Goal: Transaction & Acquisition: Purchase product/service

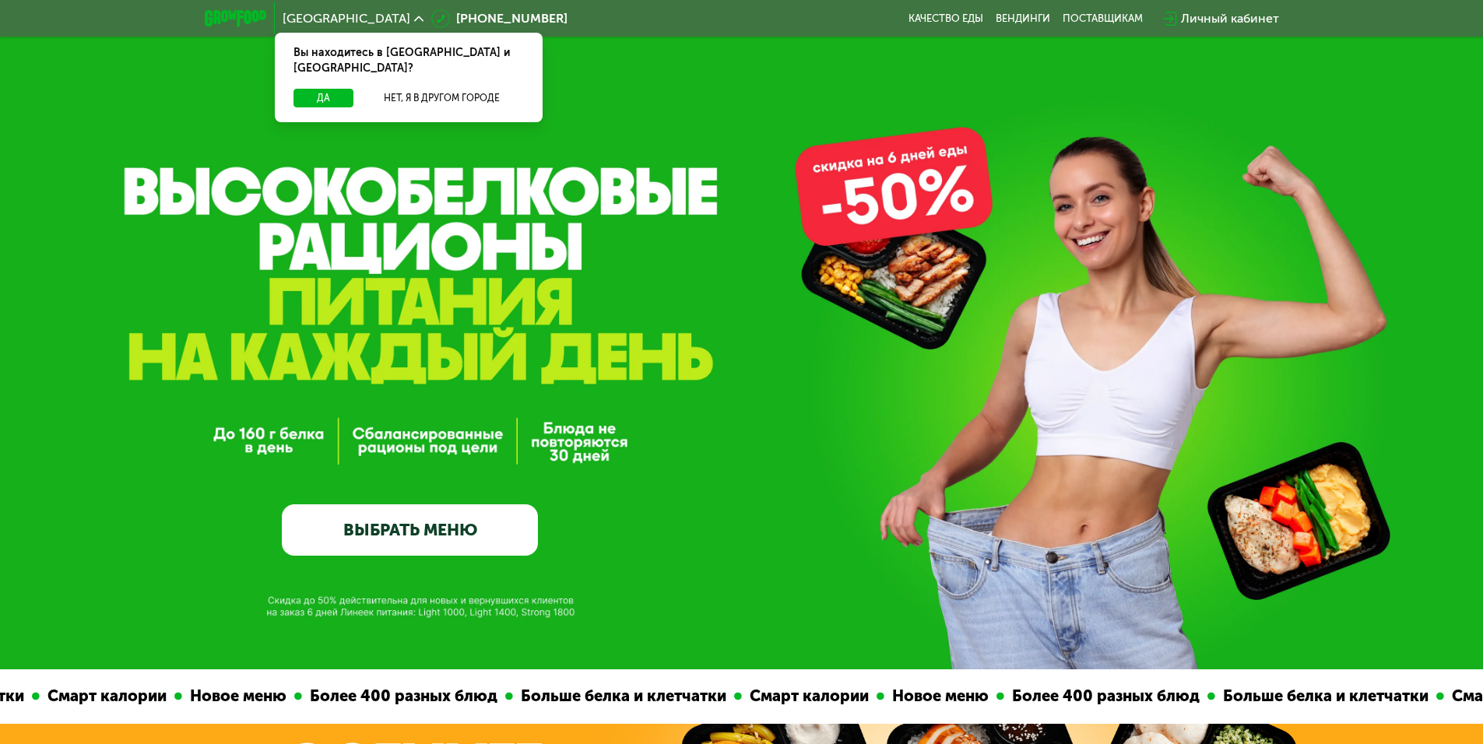
click at [441, 533] on link "ВЫБРАТЬ МЕНЮ" at bounding box center [410, 530] width 256 height 51
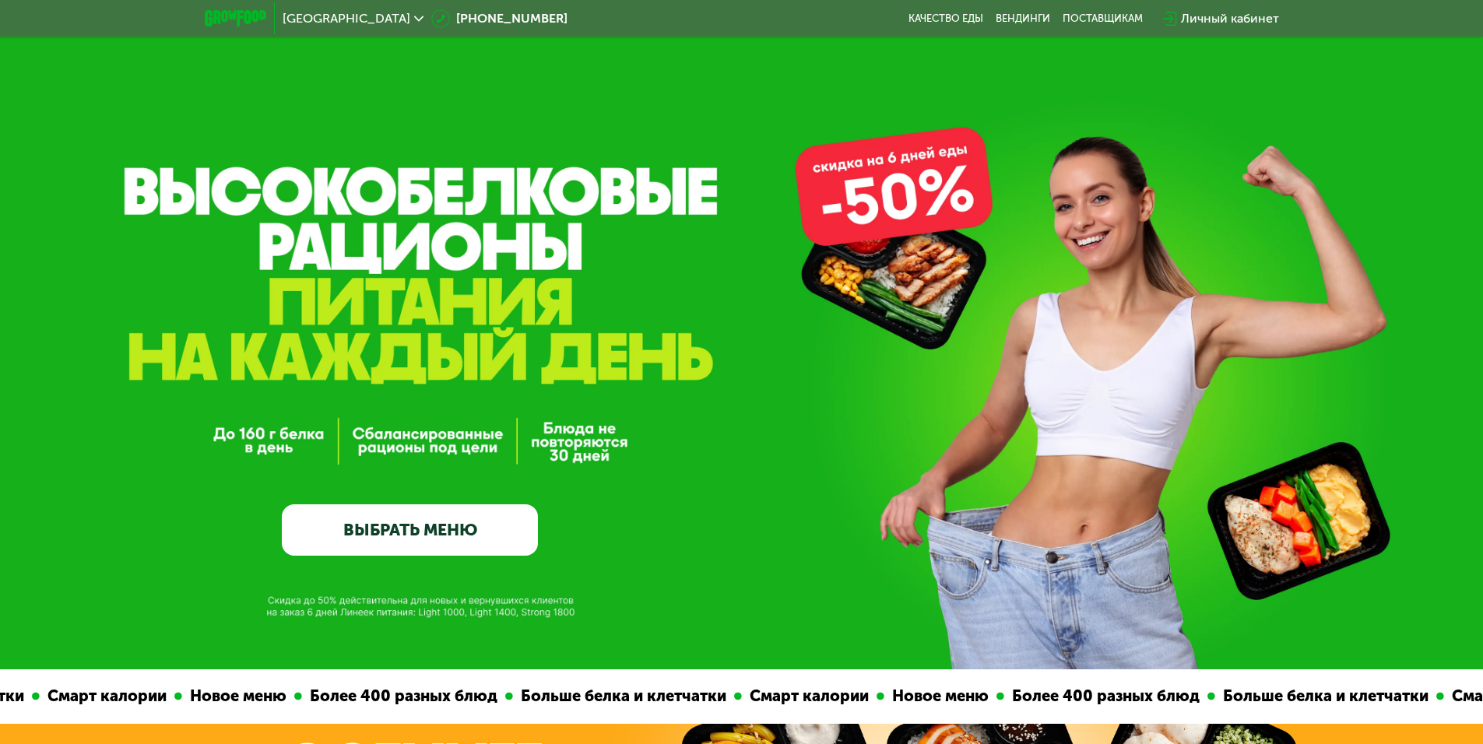
click at [405, 540] on link "ВЫБРАТЬ МЕНЮ" at bounding box center [410, 530] width 256 height 51
click at [415, 537] on link "ВЫБРАТЬ МЕНЮ" at bounding box center [410, 530] width 256 height 51
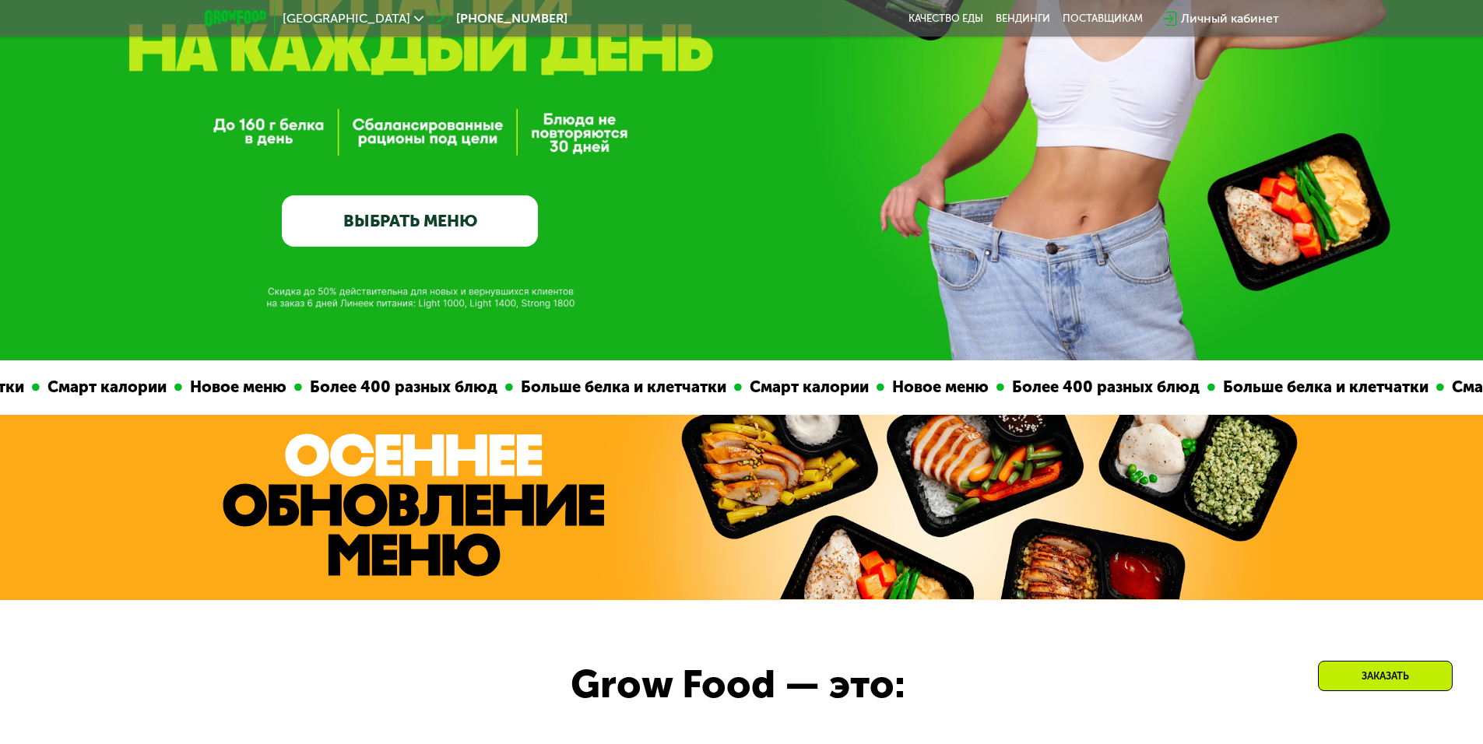
scroll to position [234, 0]
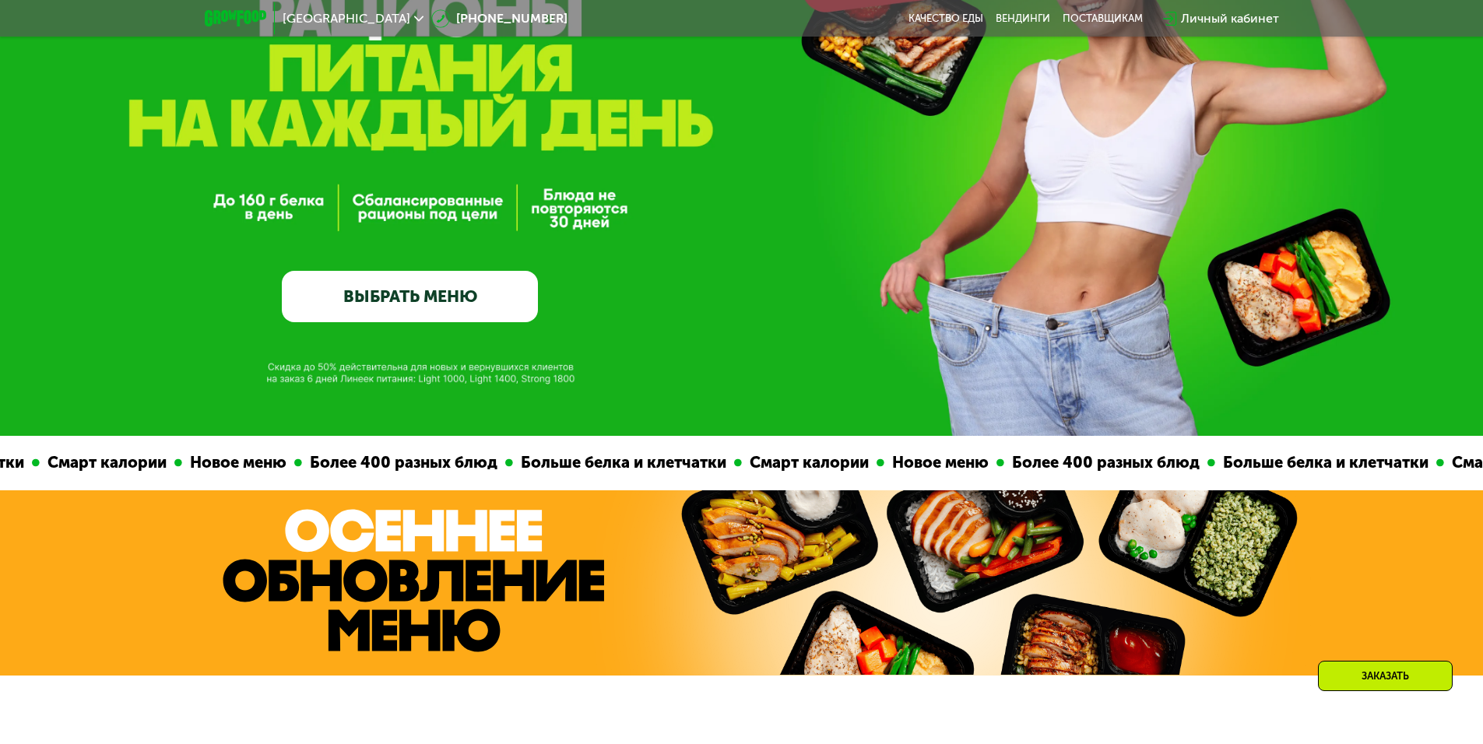
click at [418, 294] on link "ВЫБРАТЬ МЕНЮ" at bounding box center [410, 296] width 256 height 51
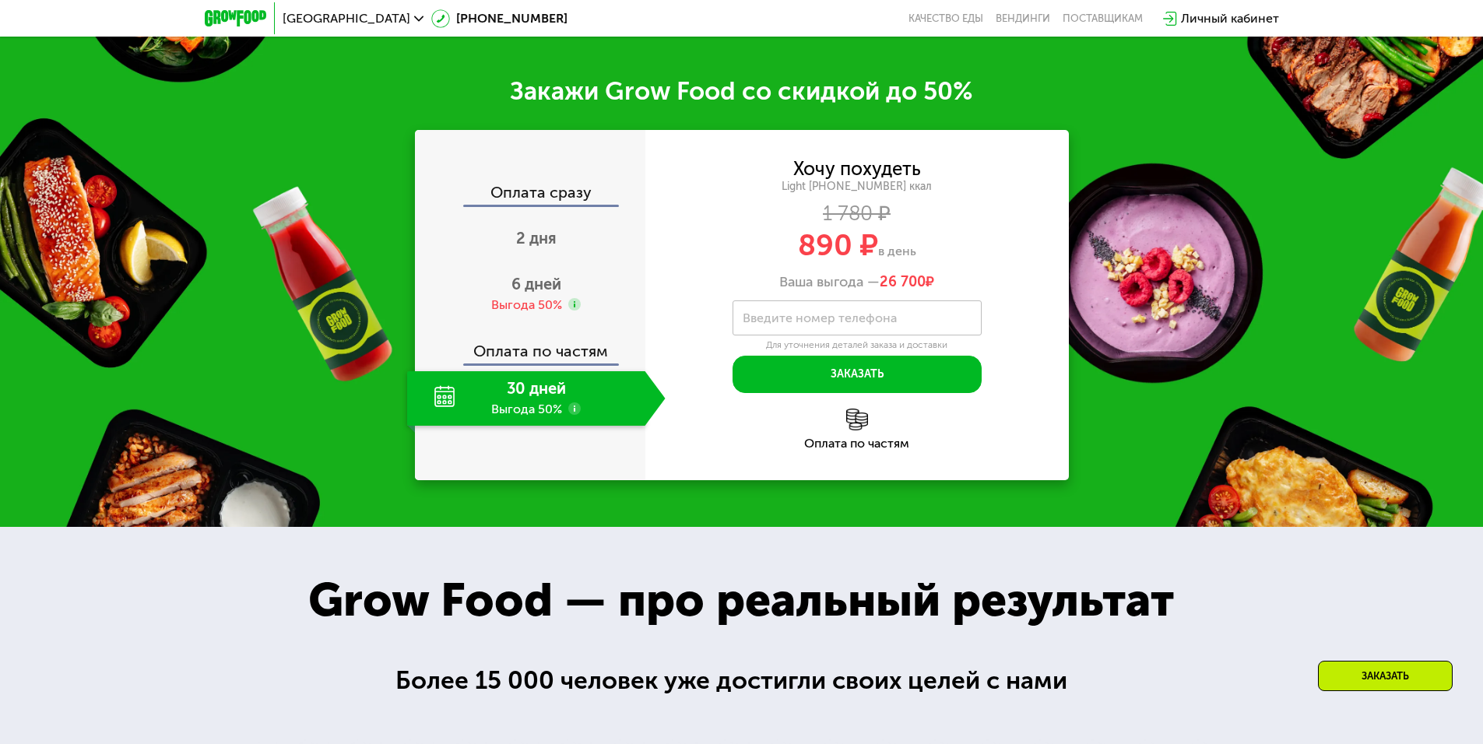
scroll to position [1246, 0]
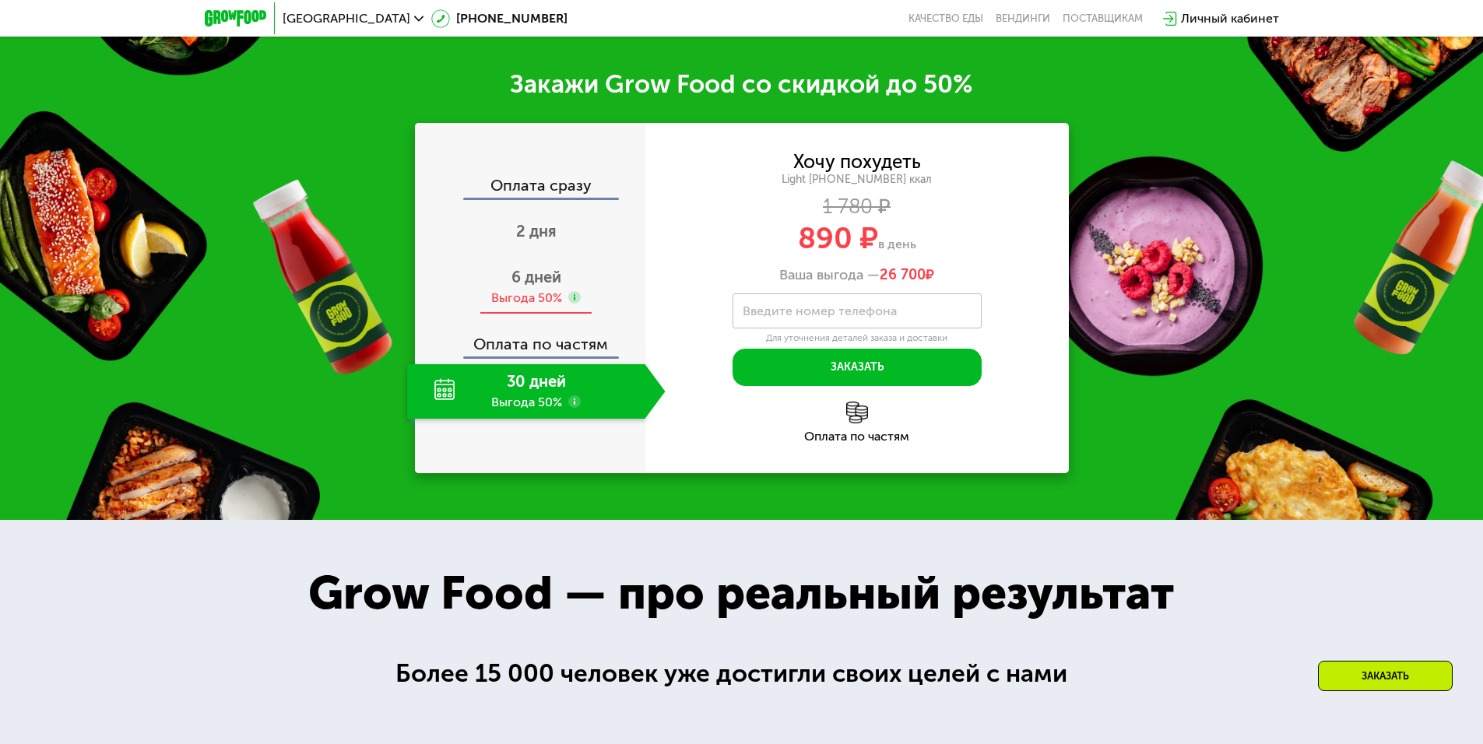
click at [525, 287] on span "6 дней" at bounding box center [537, 277] width 50 height 19
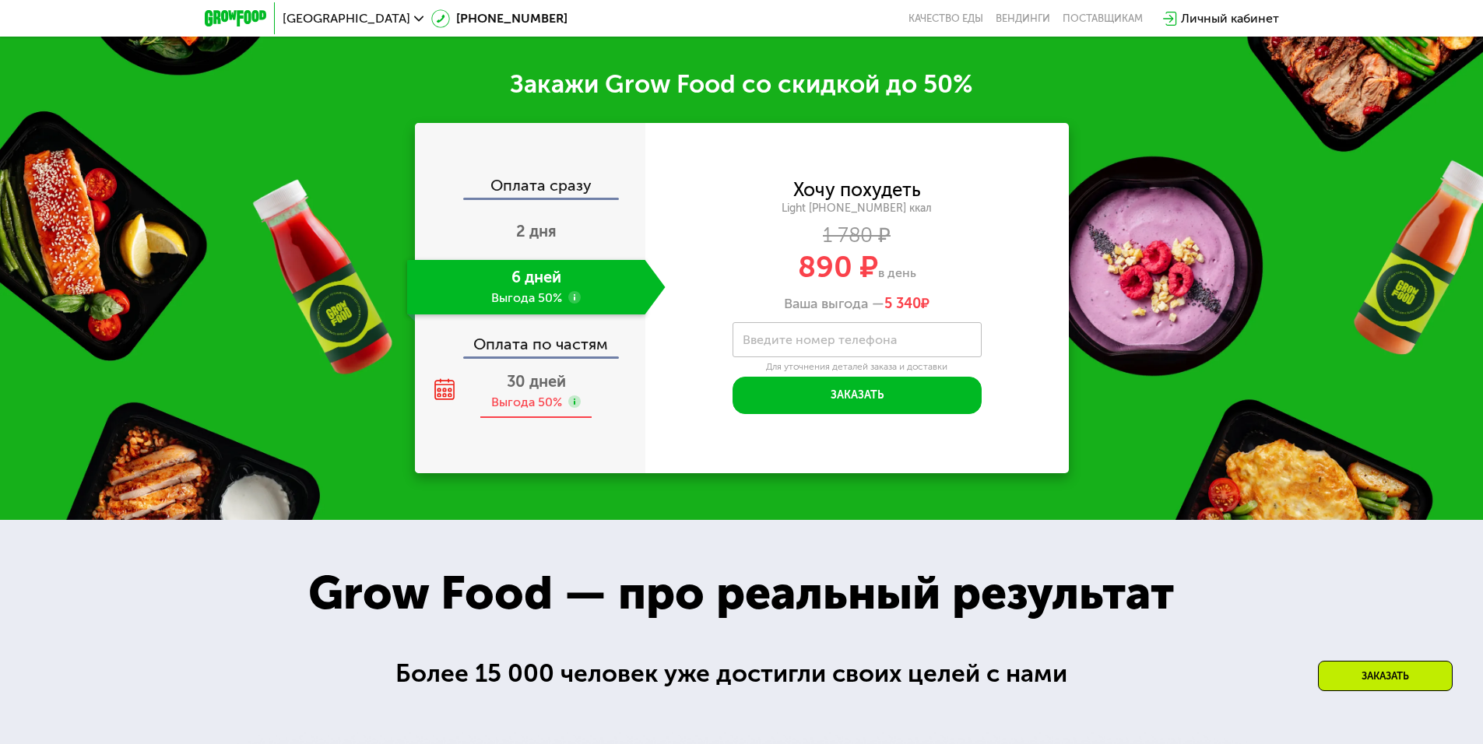
click at [496, 396] on div "30 дней Выгода 50%" at bounding box center [536, 391] width 259 height 55
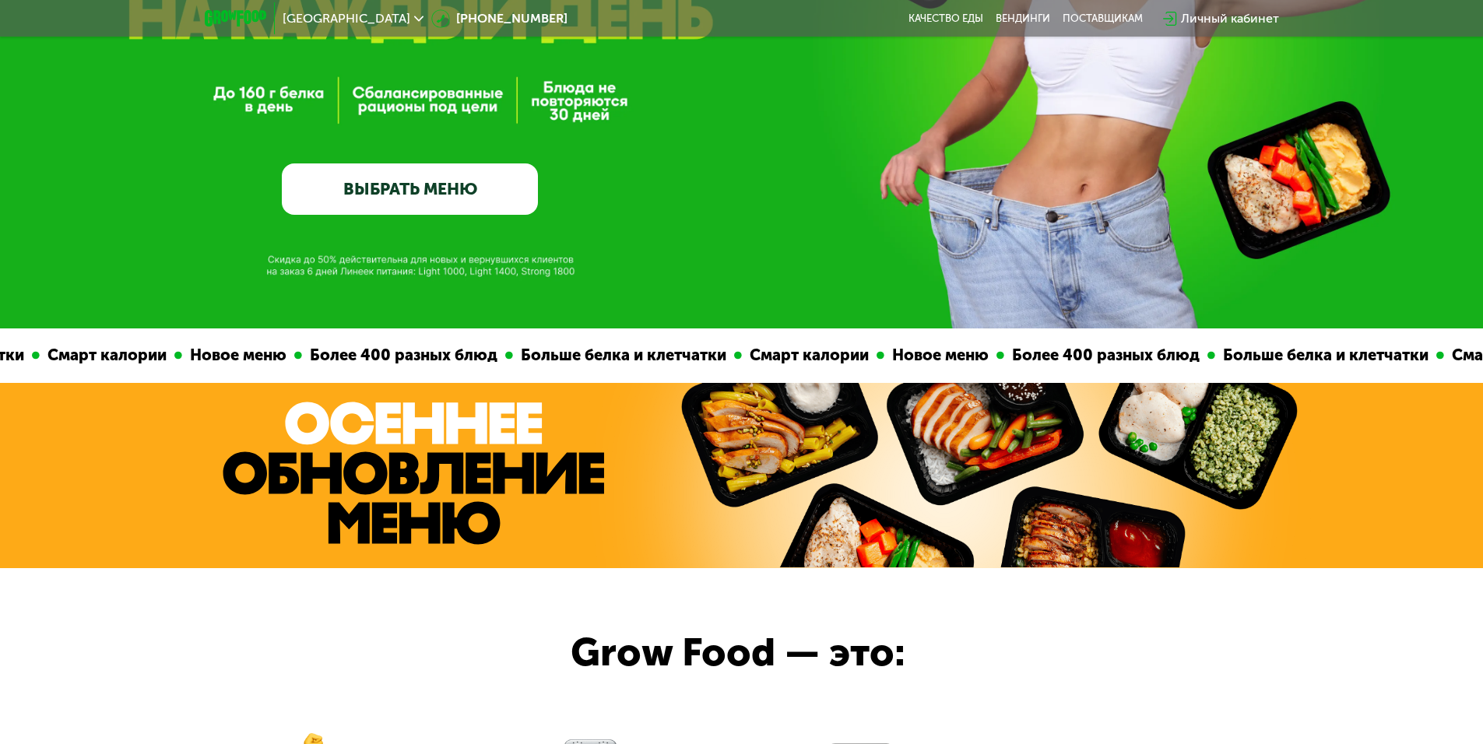
scroll to position [0, 0]
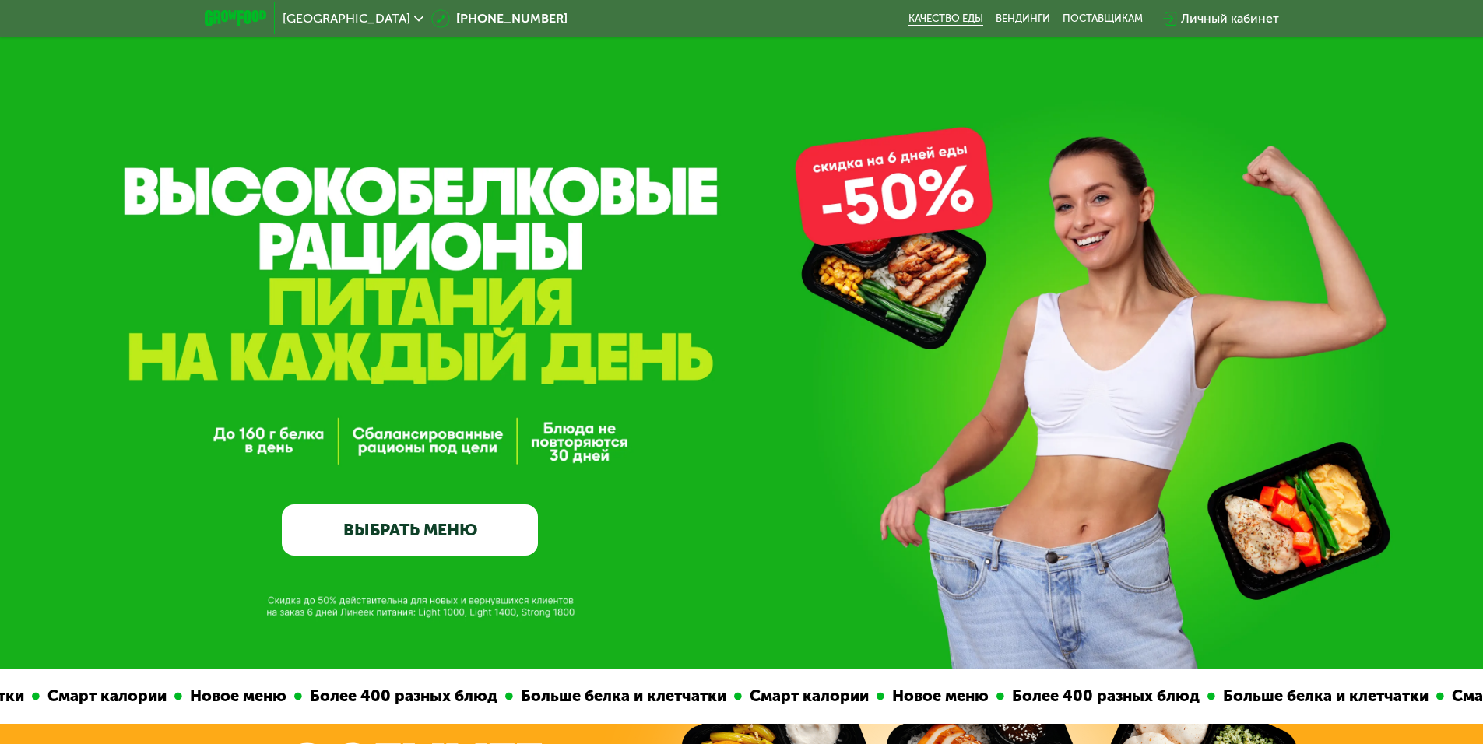
click at [953, 22] on link "Качество еды" at bounding box center [946, 18] width 75 height 12
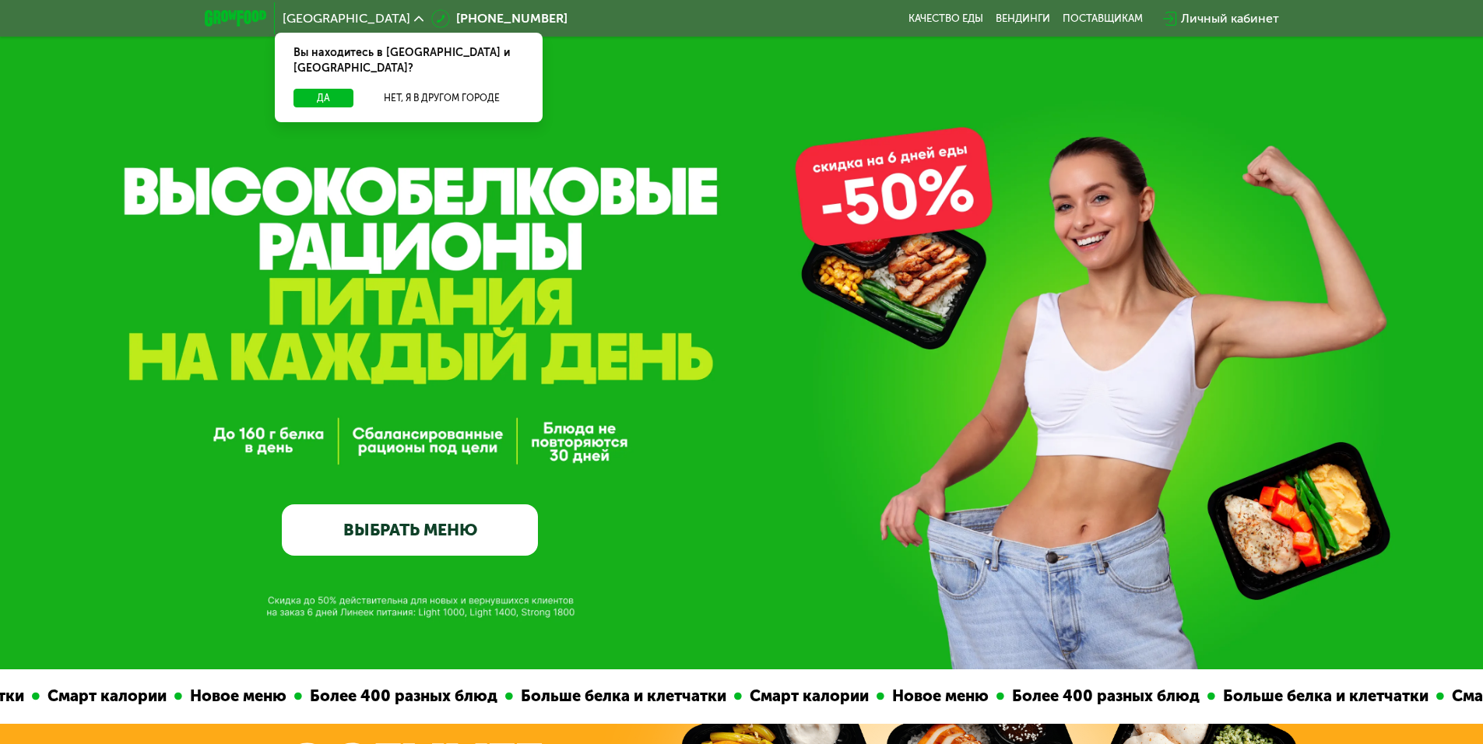
click at [440, 539] on link "ВЫБРАТЬ МЕНЮ" at bounding box center [410, 530] width 256 height 51
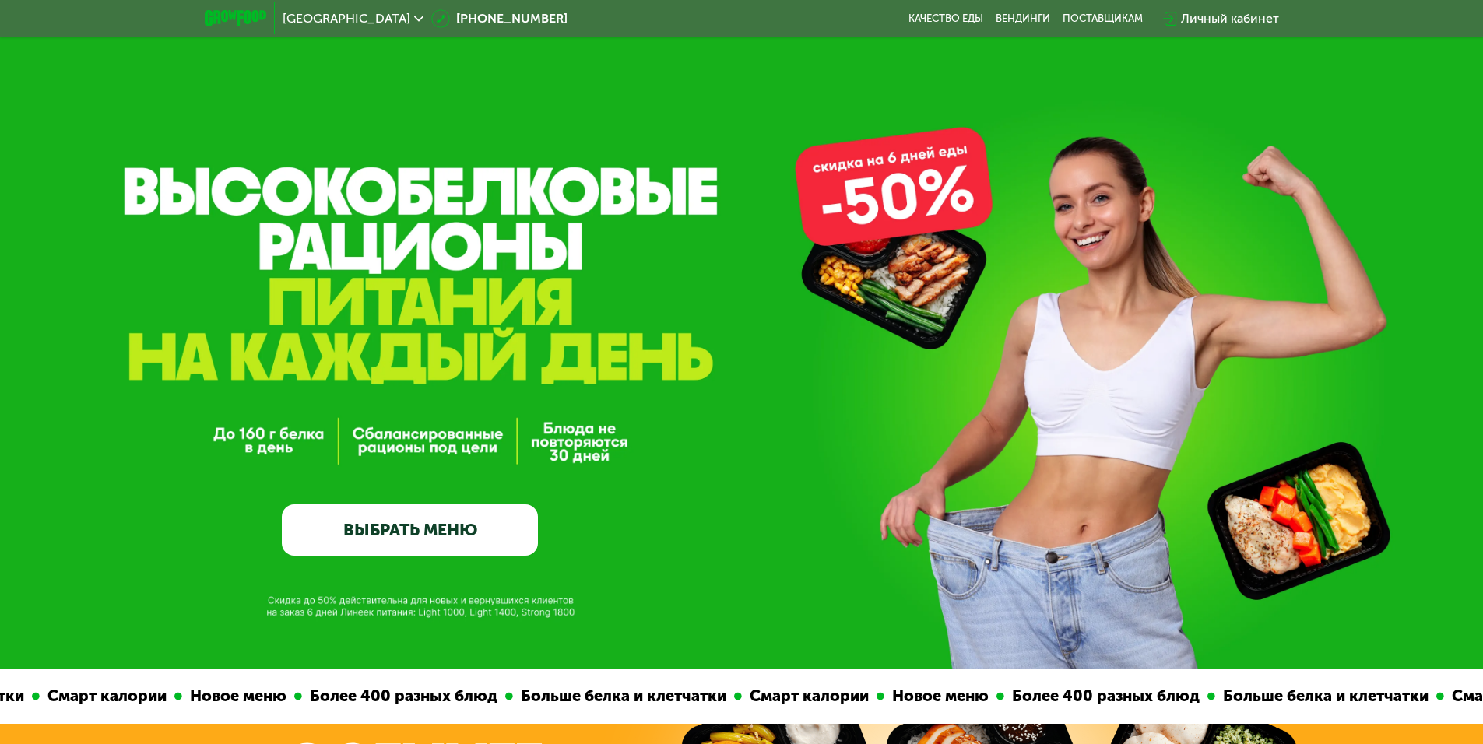
click at [440, 538] on link "ВЫБРАТЬ МЕНЮ" at bounding box center [410, 530] width 256 height 51
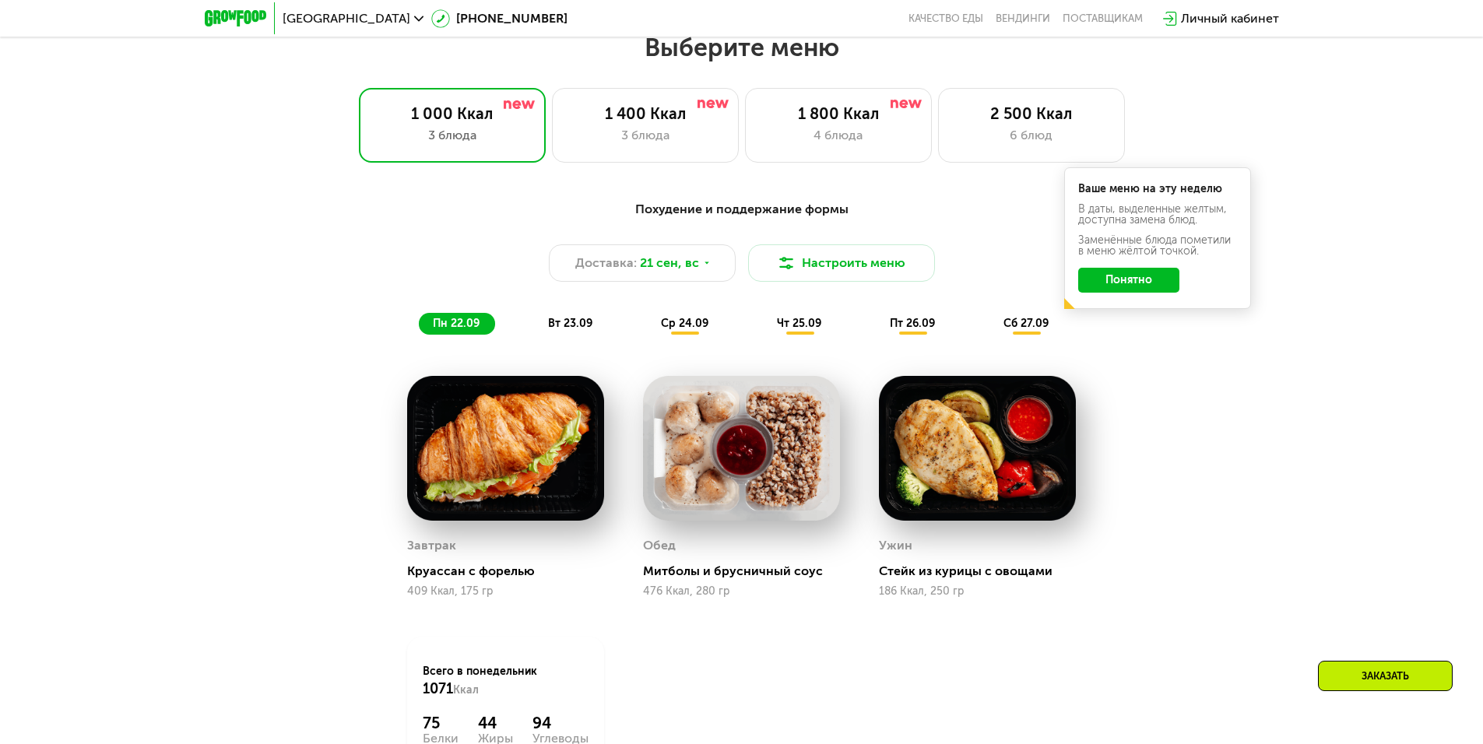
scroll to position [1291, 0]
click at [262, 393] on div "Похудение и поддержание формы Доставка: [DATE] Настроить меню пн 22.09 вт 23.09…" at bounding box center [741, 527] width 1483 height 698
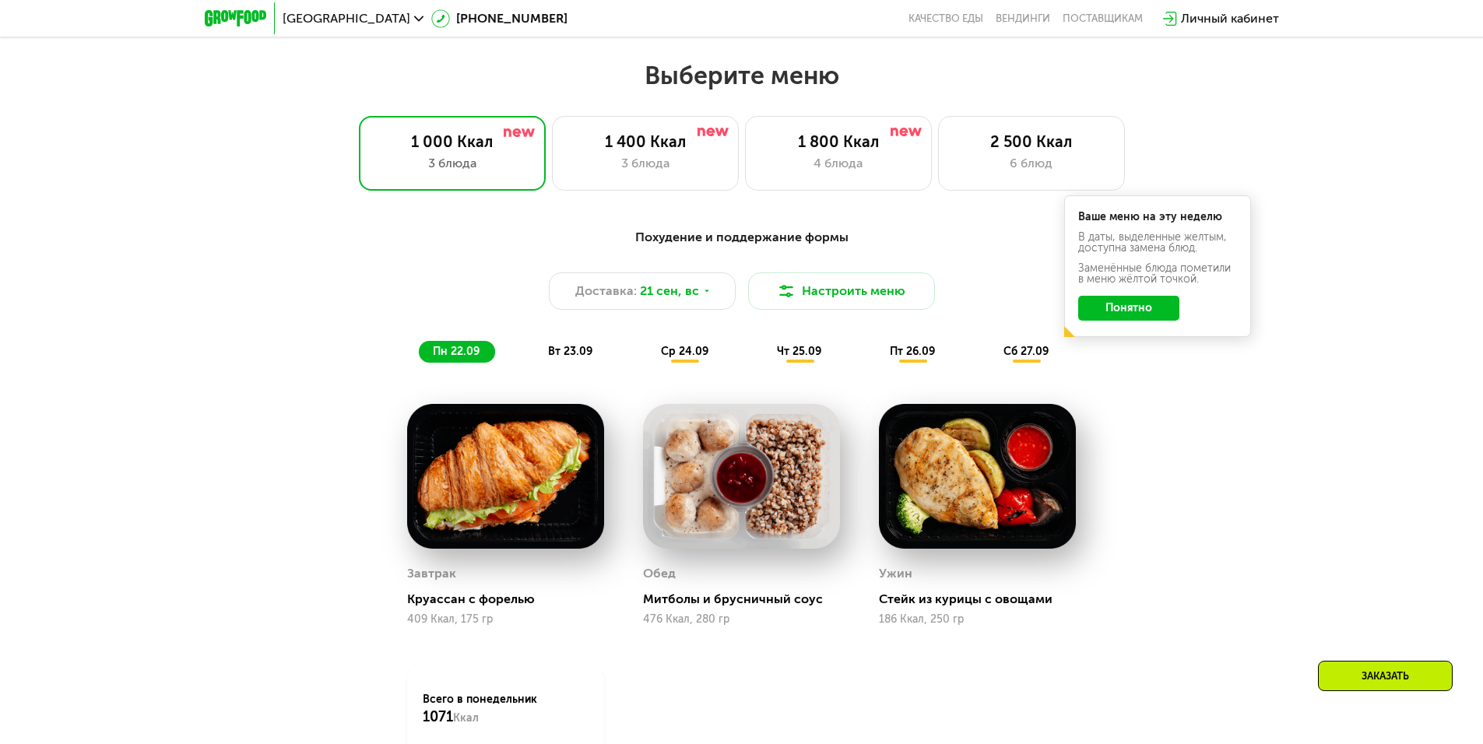
scroll to position [1135, 0]
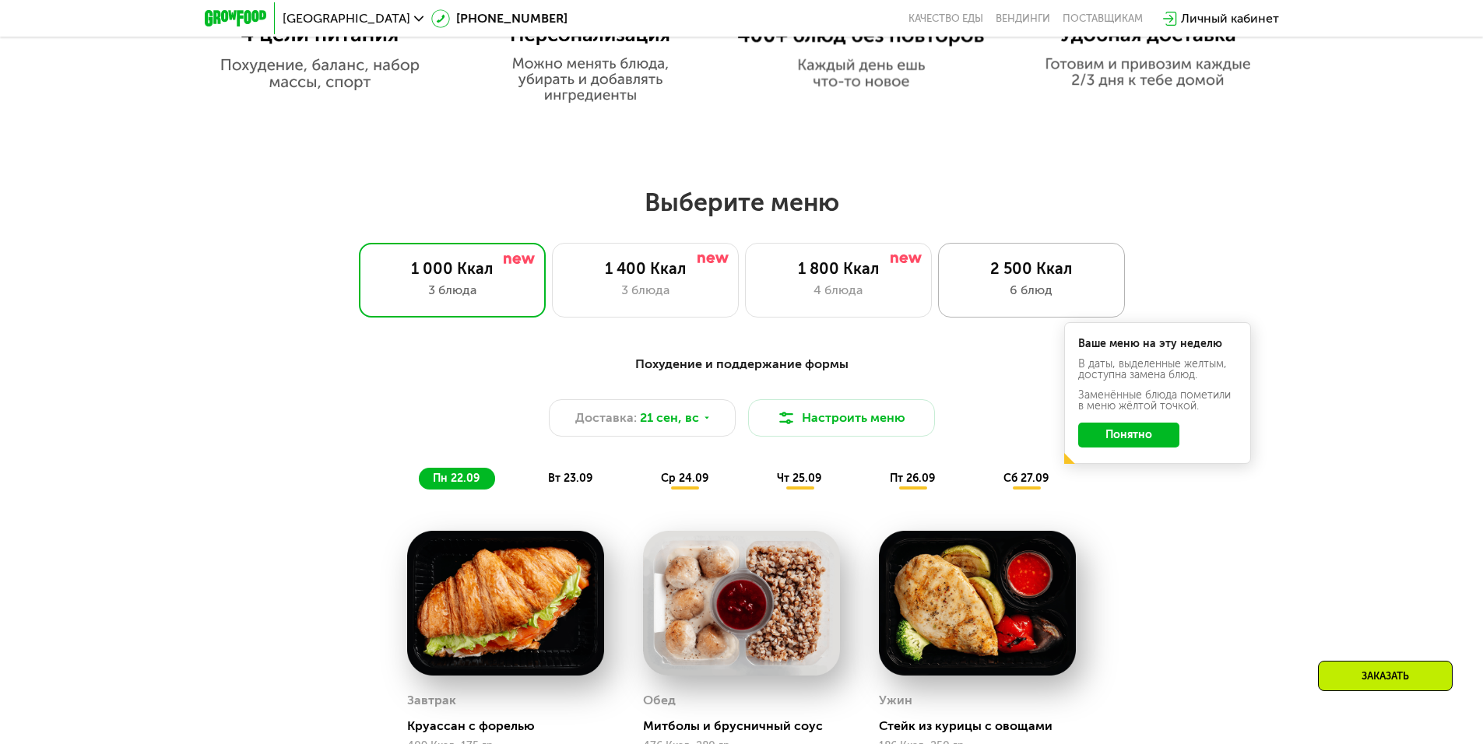
click at [994, 300] on div "6 блюд" at bounding box center [1032, 290] width 154 height 19
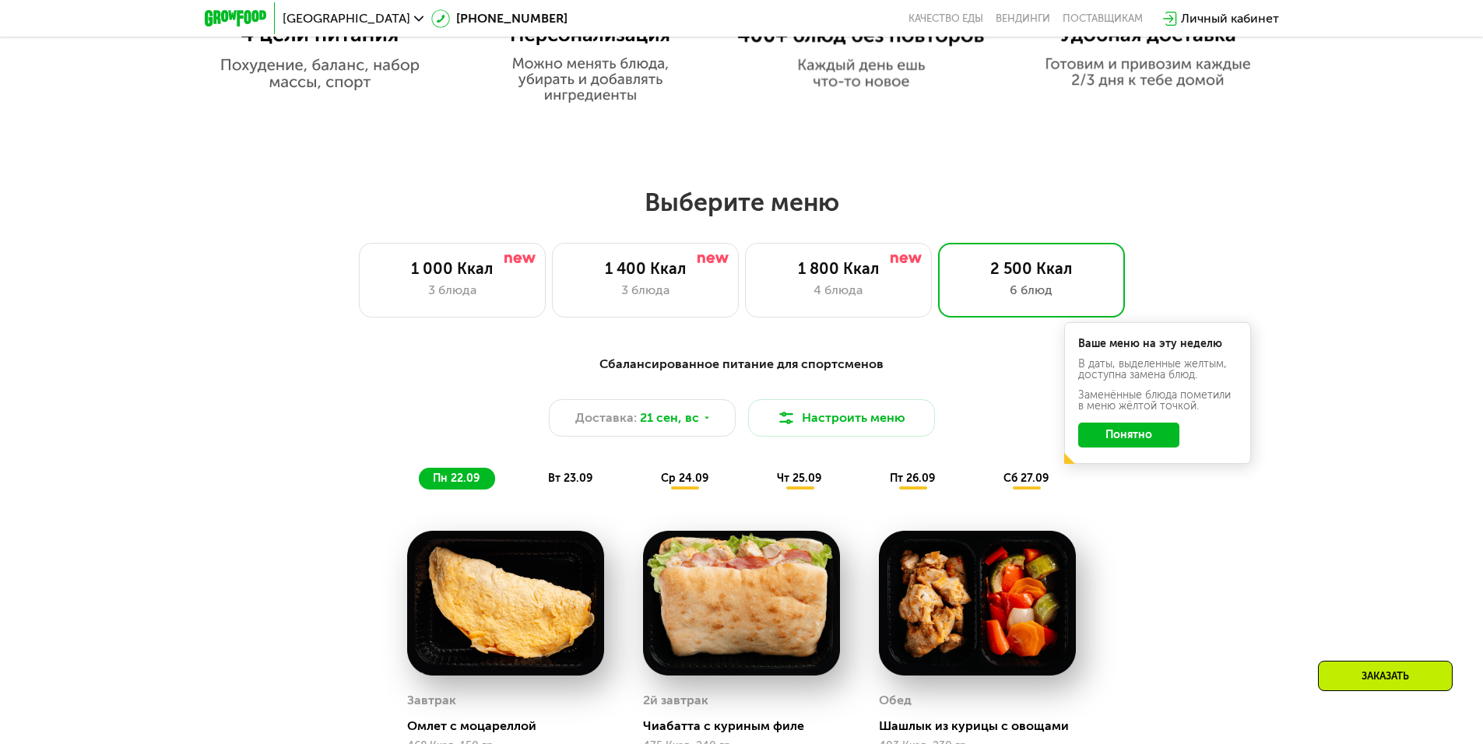
click at [1126, 447] on button "Понятно" at bounding box center [1128, 435] width 101 height 25
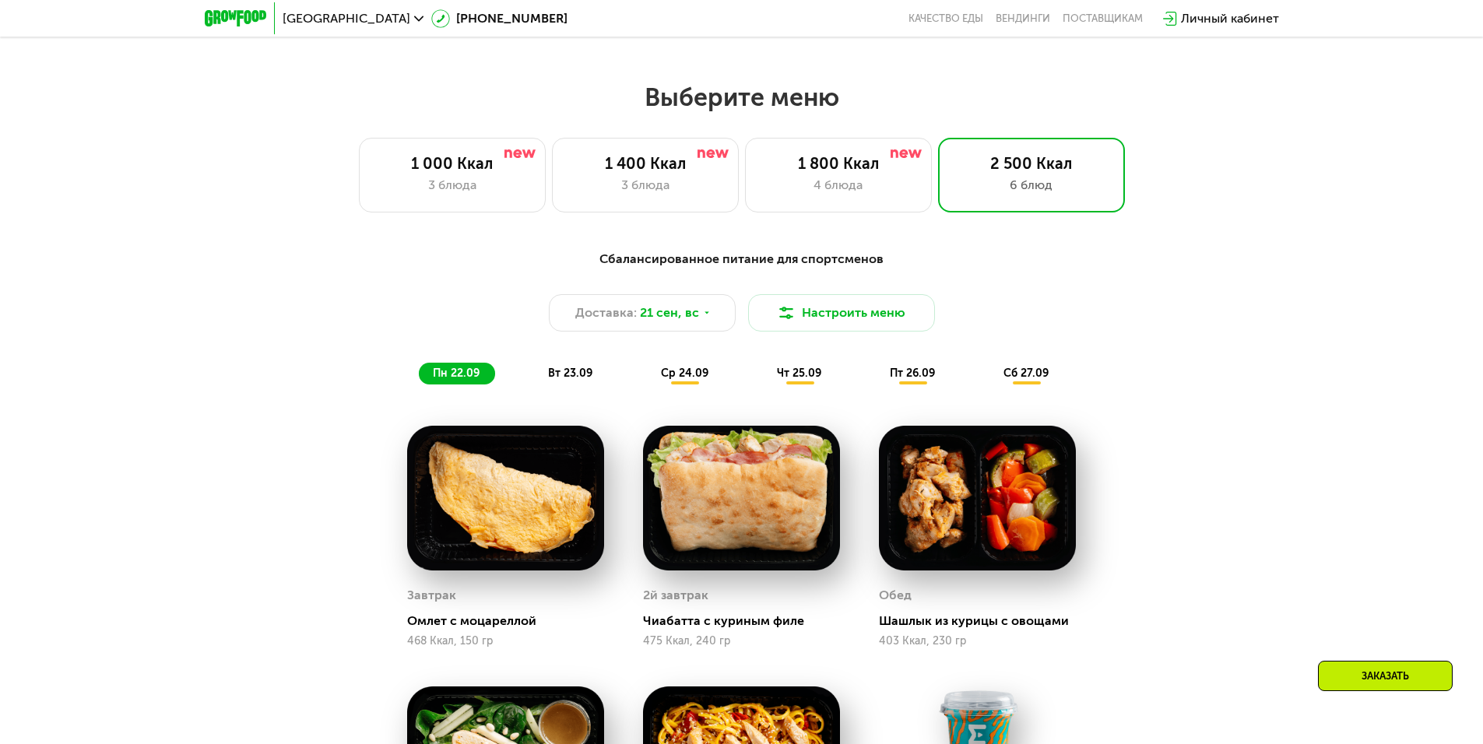
scroll to position [1291, 0]
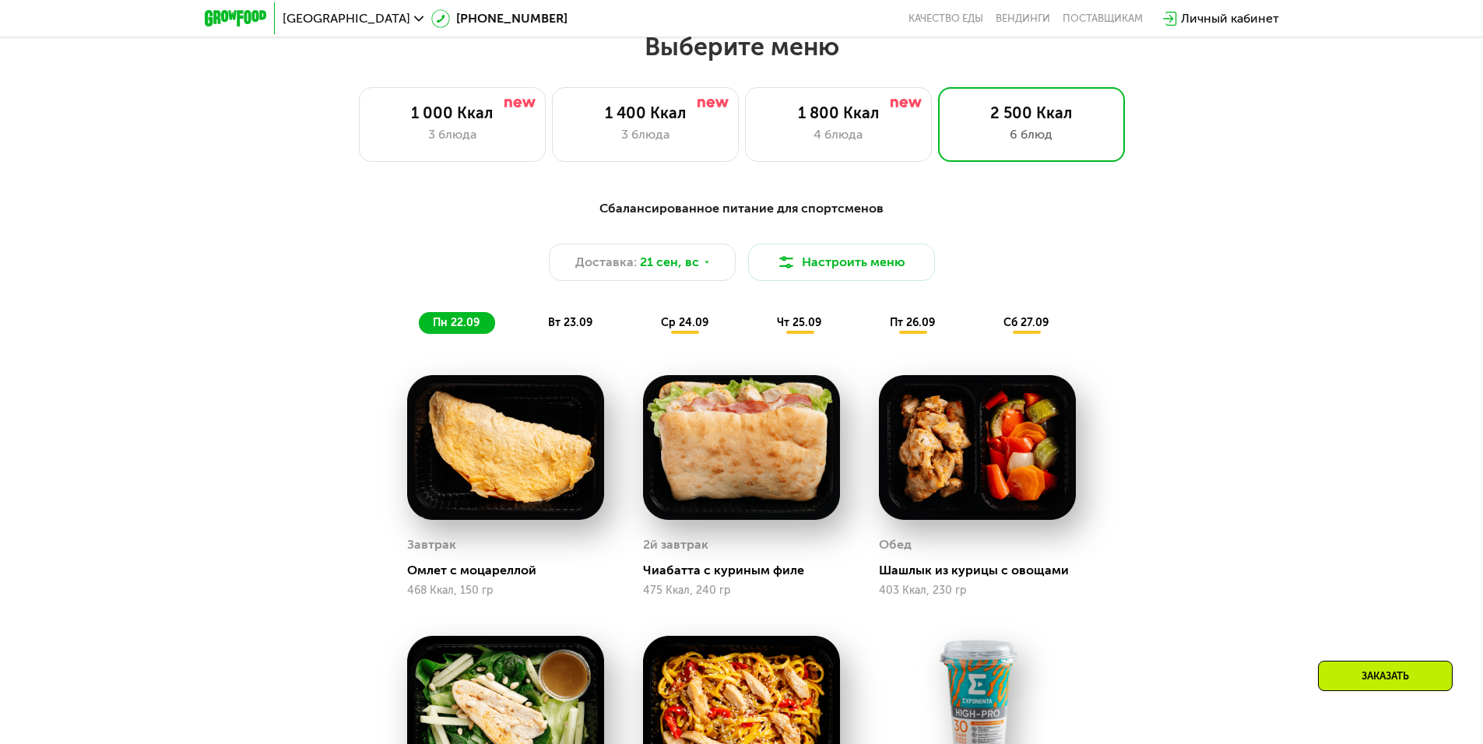
click at [287, 238] on div "Сбалансированное питание для спортсменов Доставка: [DATE] Настроить меню пн 22.…" at bounding box center [742, 266] width 922 height 135
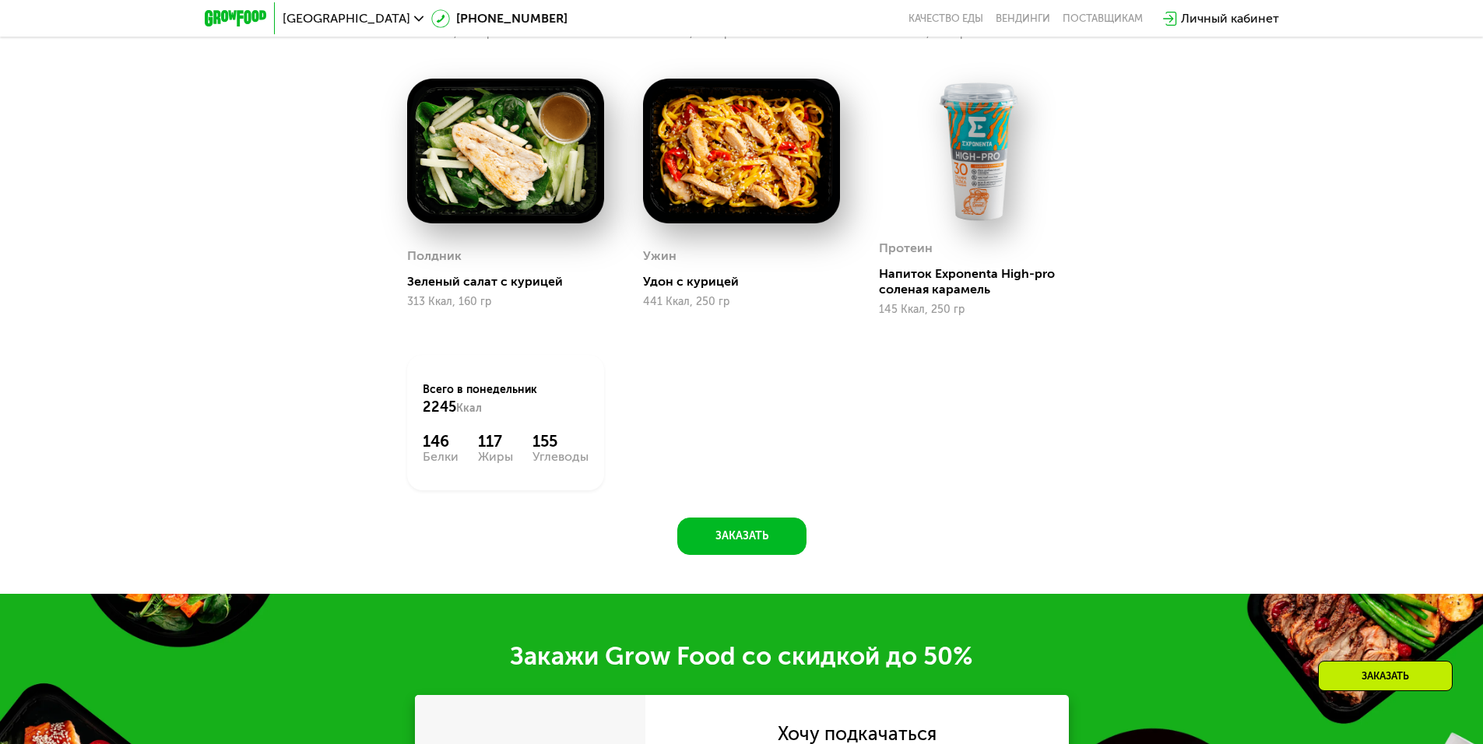
scroll to position [1992, 0]
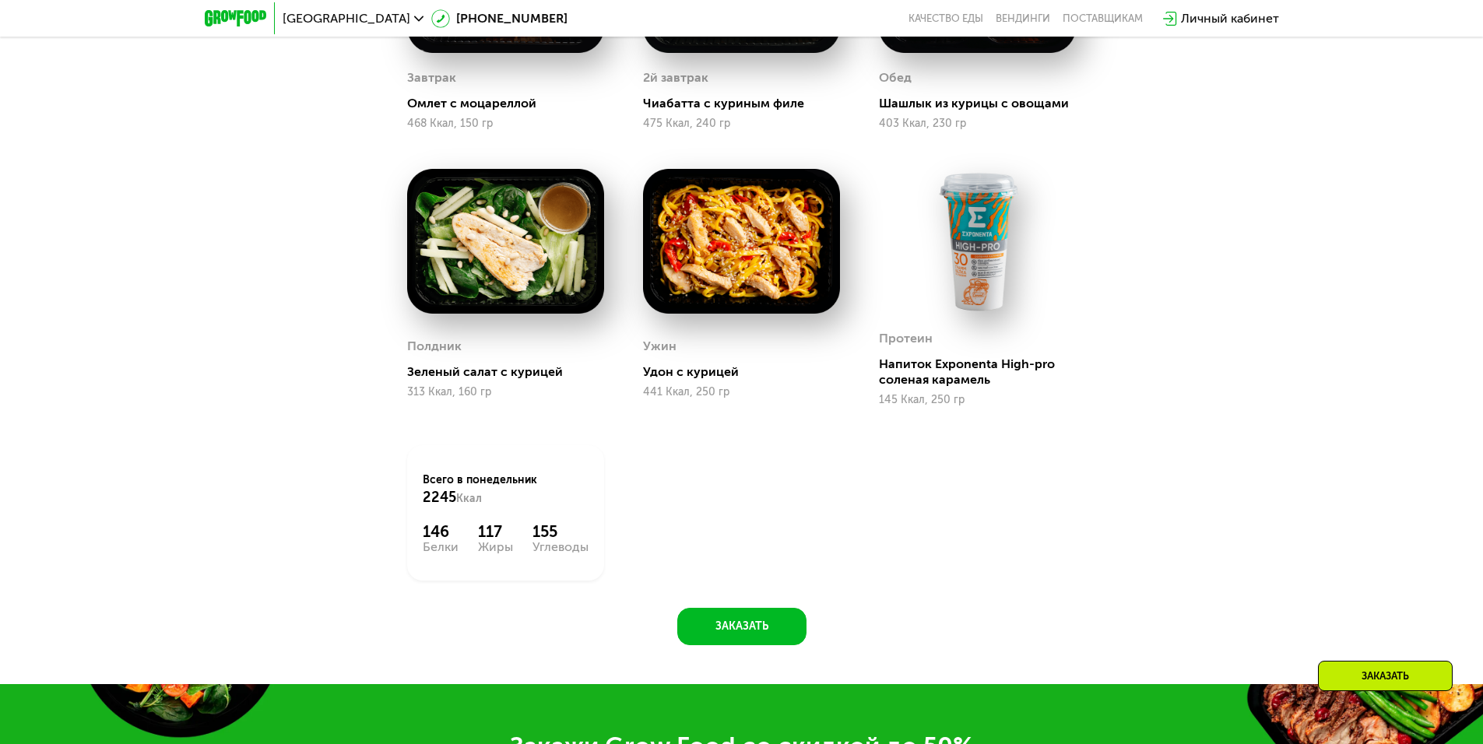
scroll to position [2225, 0]
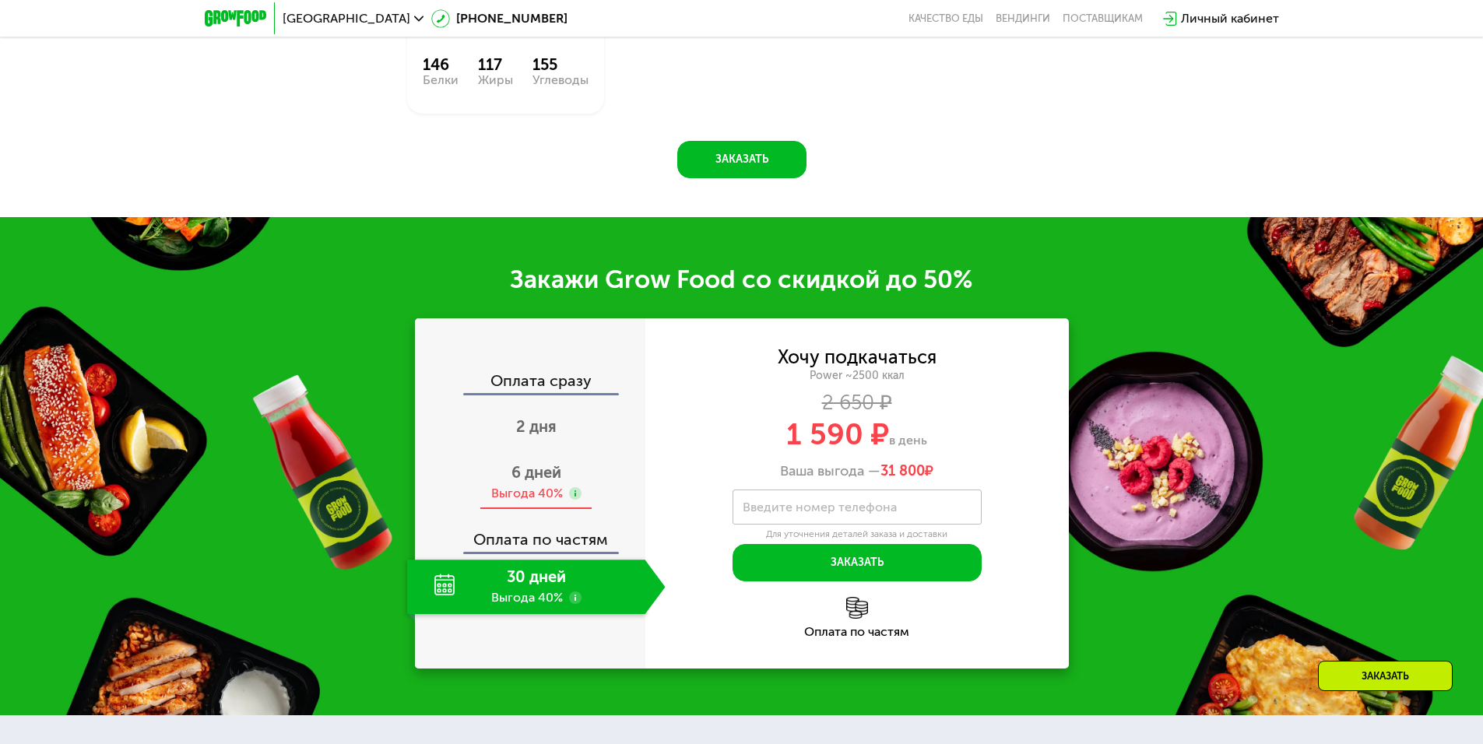
click at [552, 498] on div "Выгода 40%" at bounding box center [527, 493] width 72 height 17
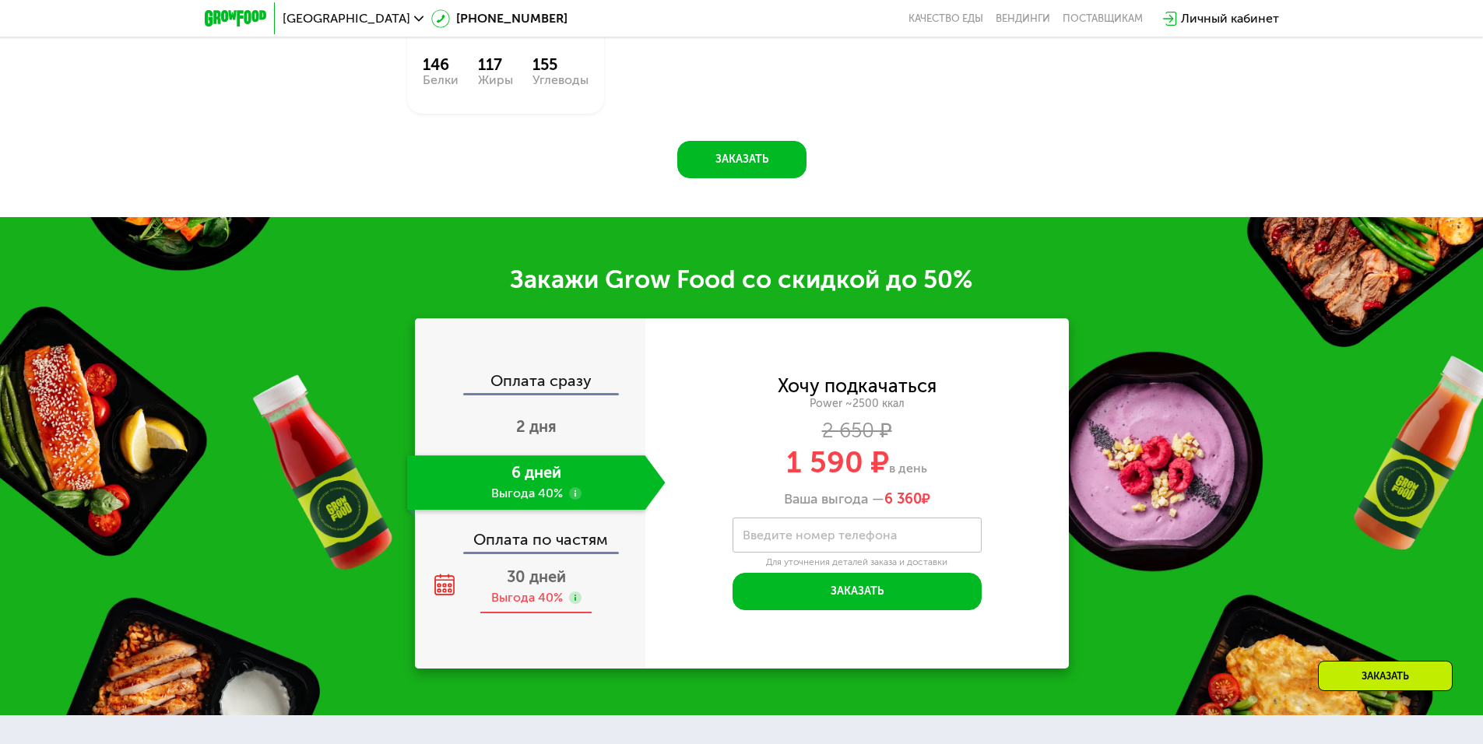
click at [534, 586] on span "30 дней" at bounding box center [536, 577] width 59 height 19
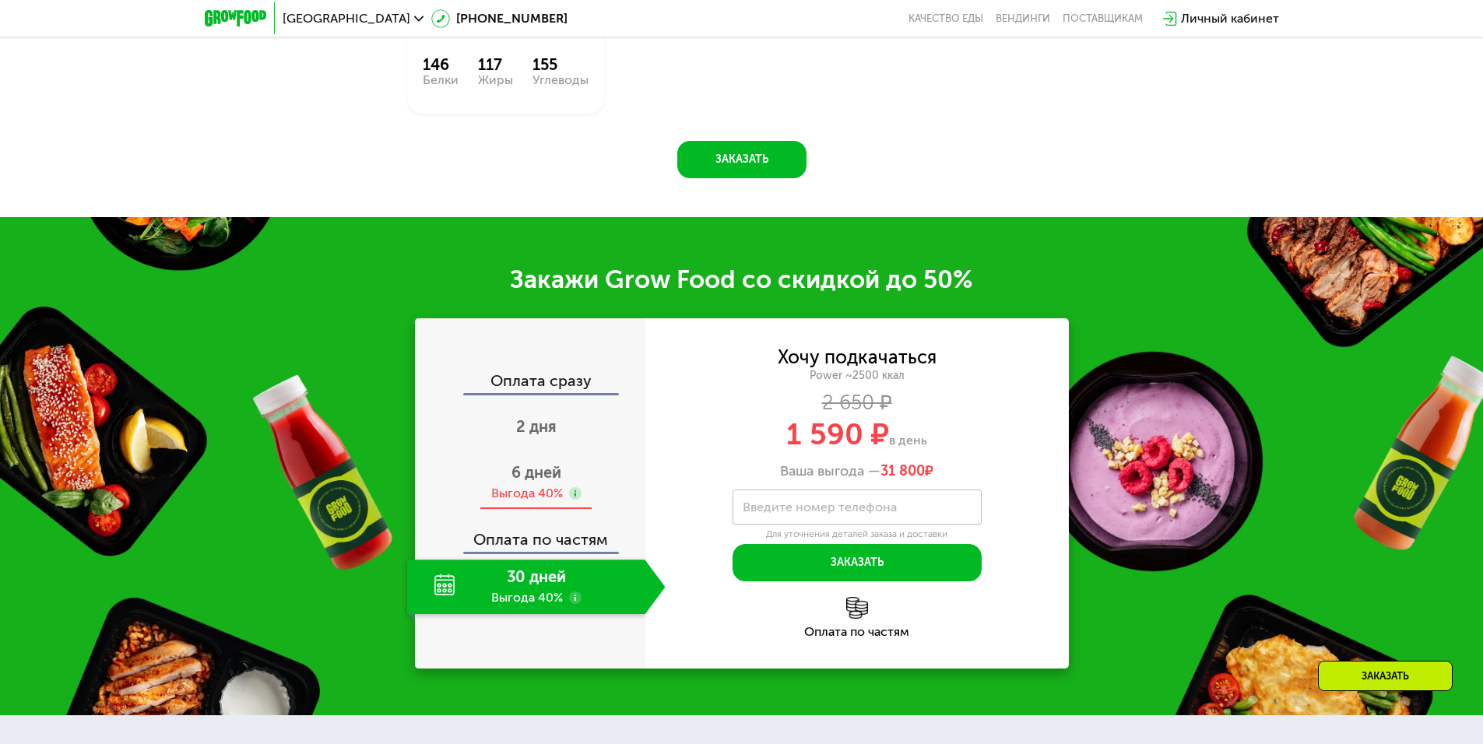
click at [533, 479] on span "6 дней" at bounding box center [537, 472] width 50 height 19
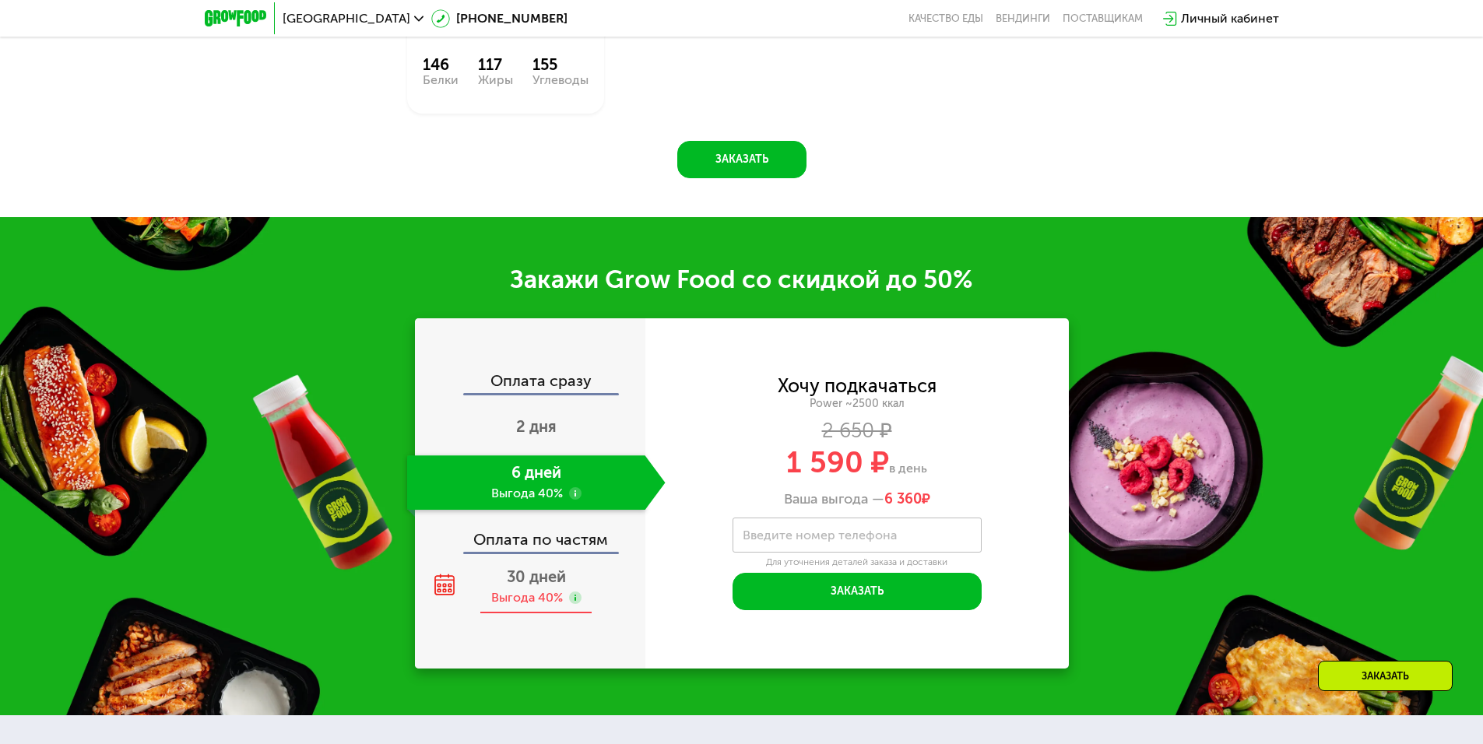
click at [540, 600] on div "Выгода 40%" at bounding box center [527, 597] width 72 height 17
